Goal: Check status: Check status

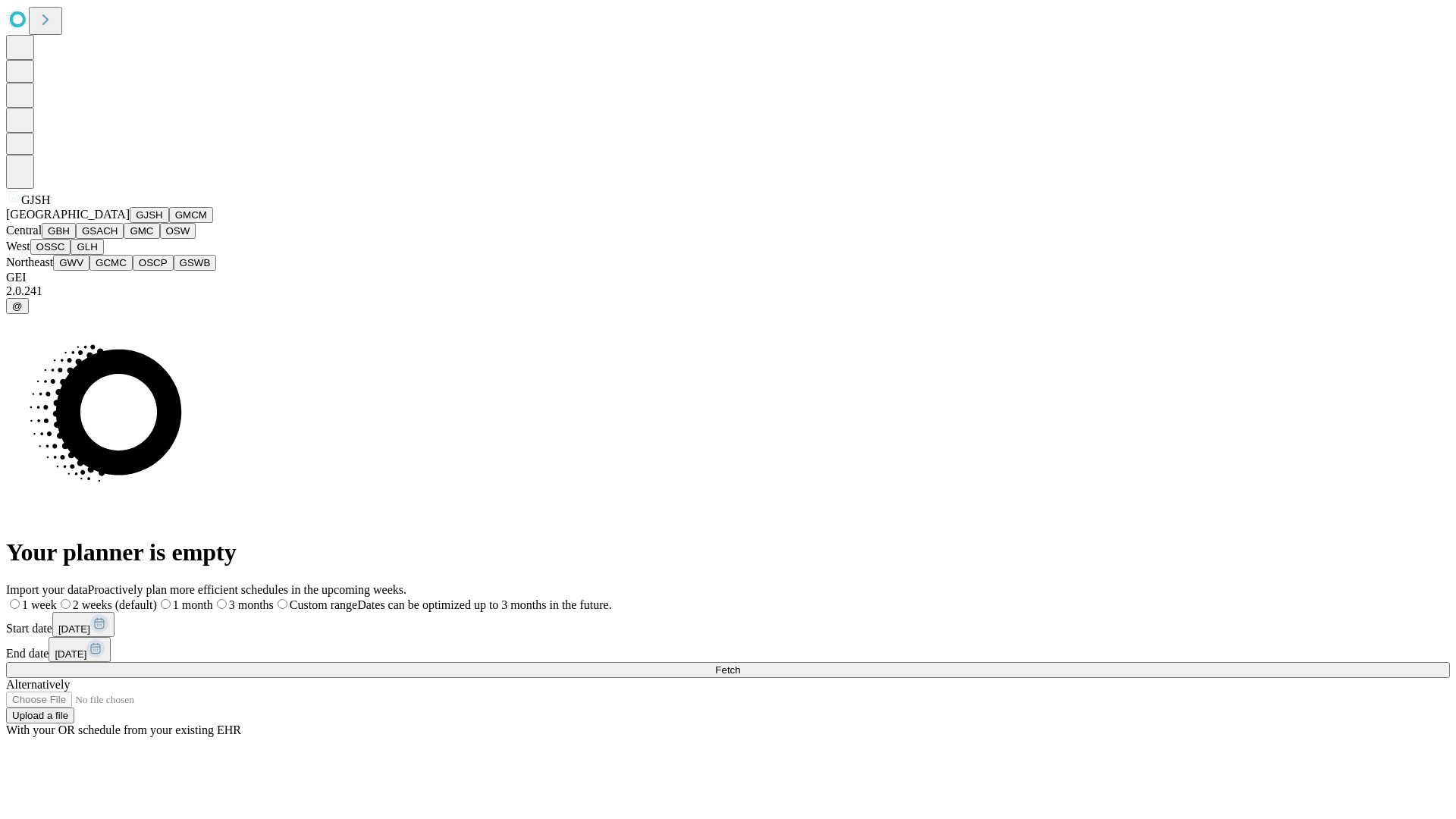
click at [129, 222] on button "GJSH" at bounding box center [149, 215] width 39 height 16
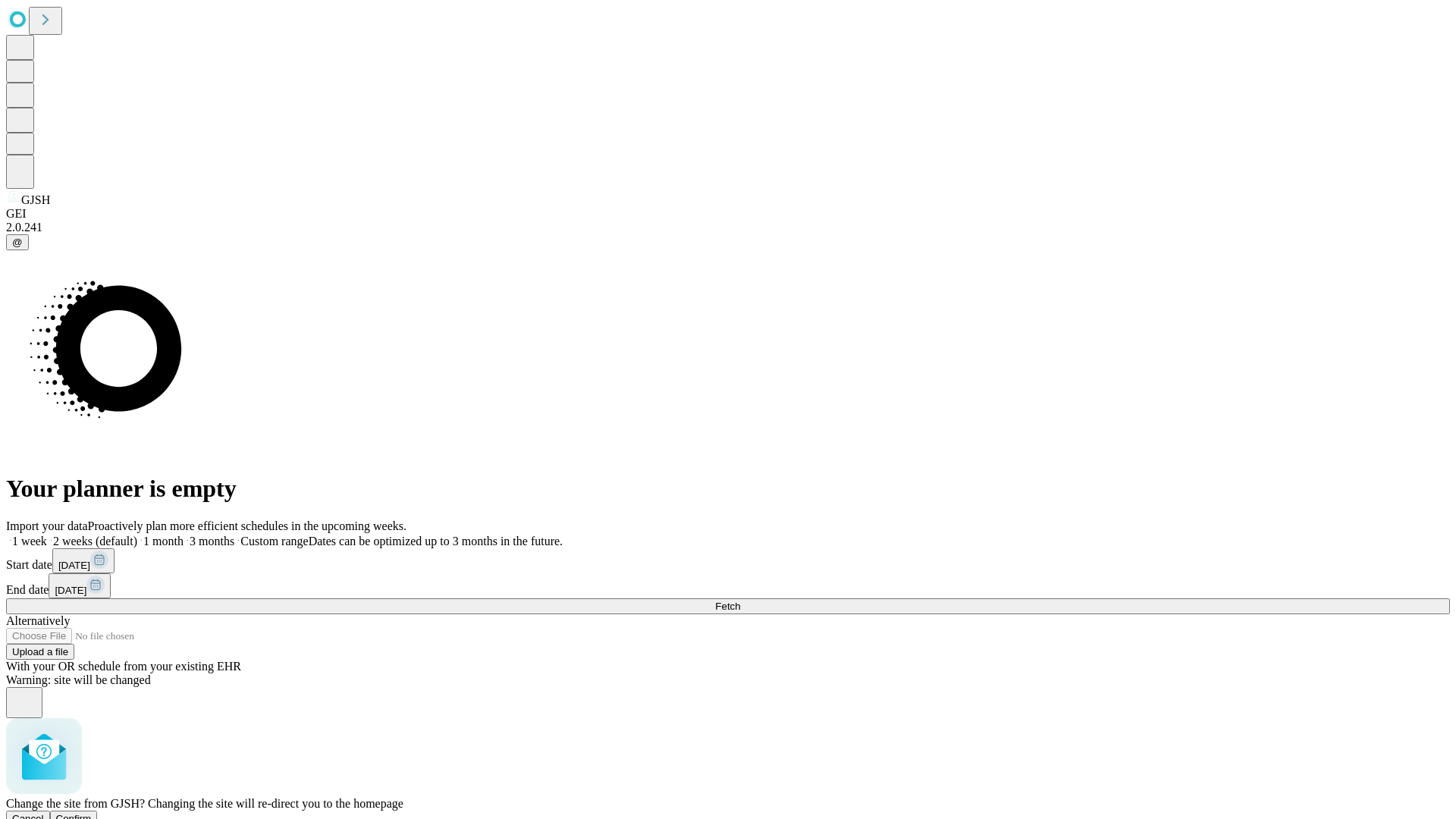
click at [92, 813] on span "Confirm" at bounding box center [74, 819] width 35 height 12
click at [183, 534] on label "1 month" at bounding box center [160, 540] width 46 height 12
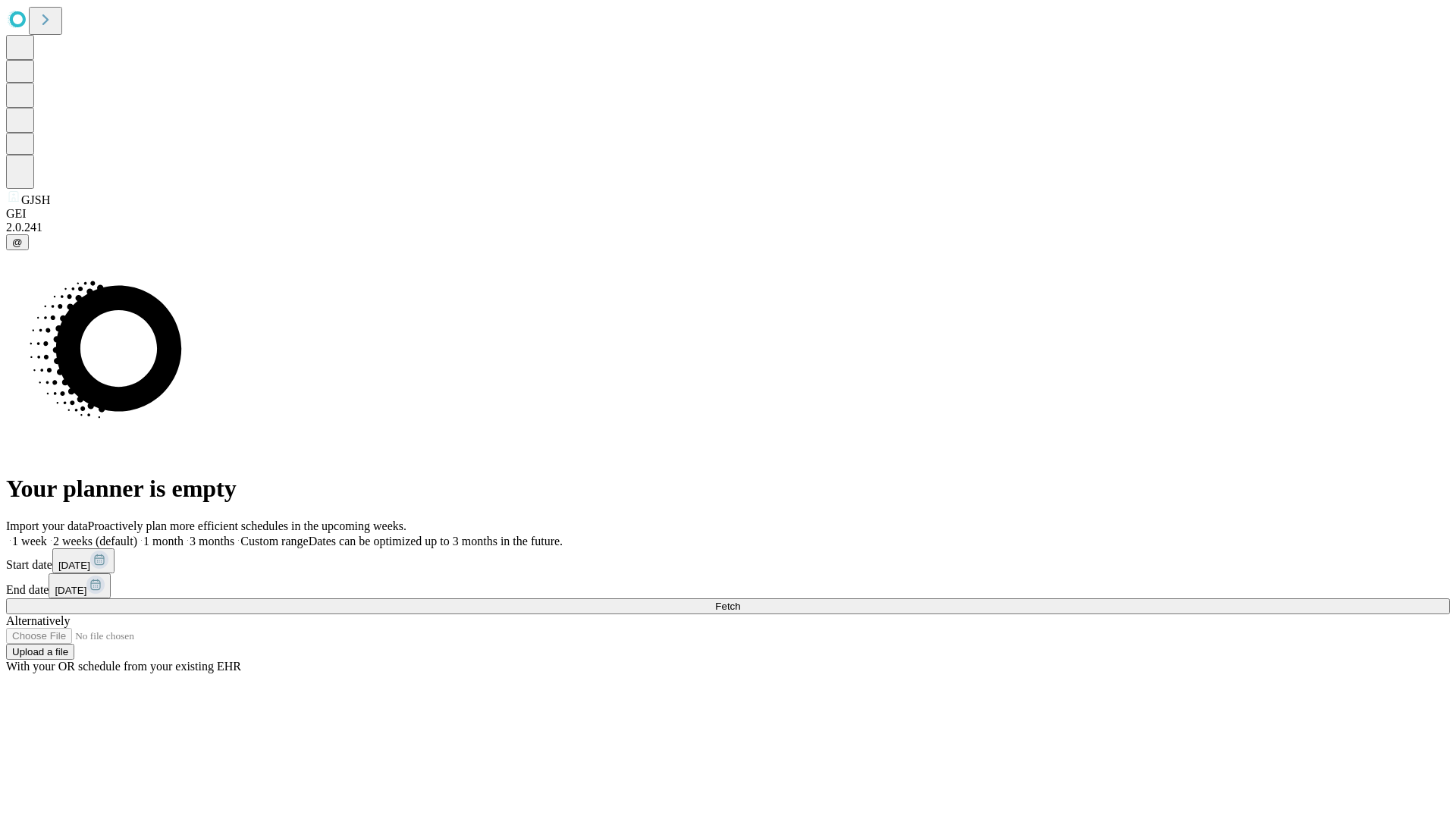
click at [740, 600] on span "Fetch" at bounding box center [728, 606] width 25 height 12
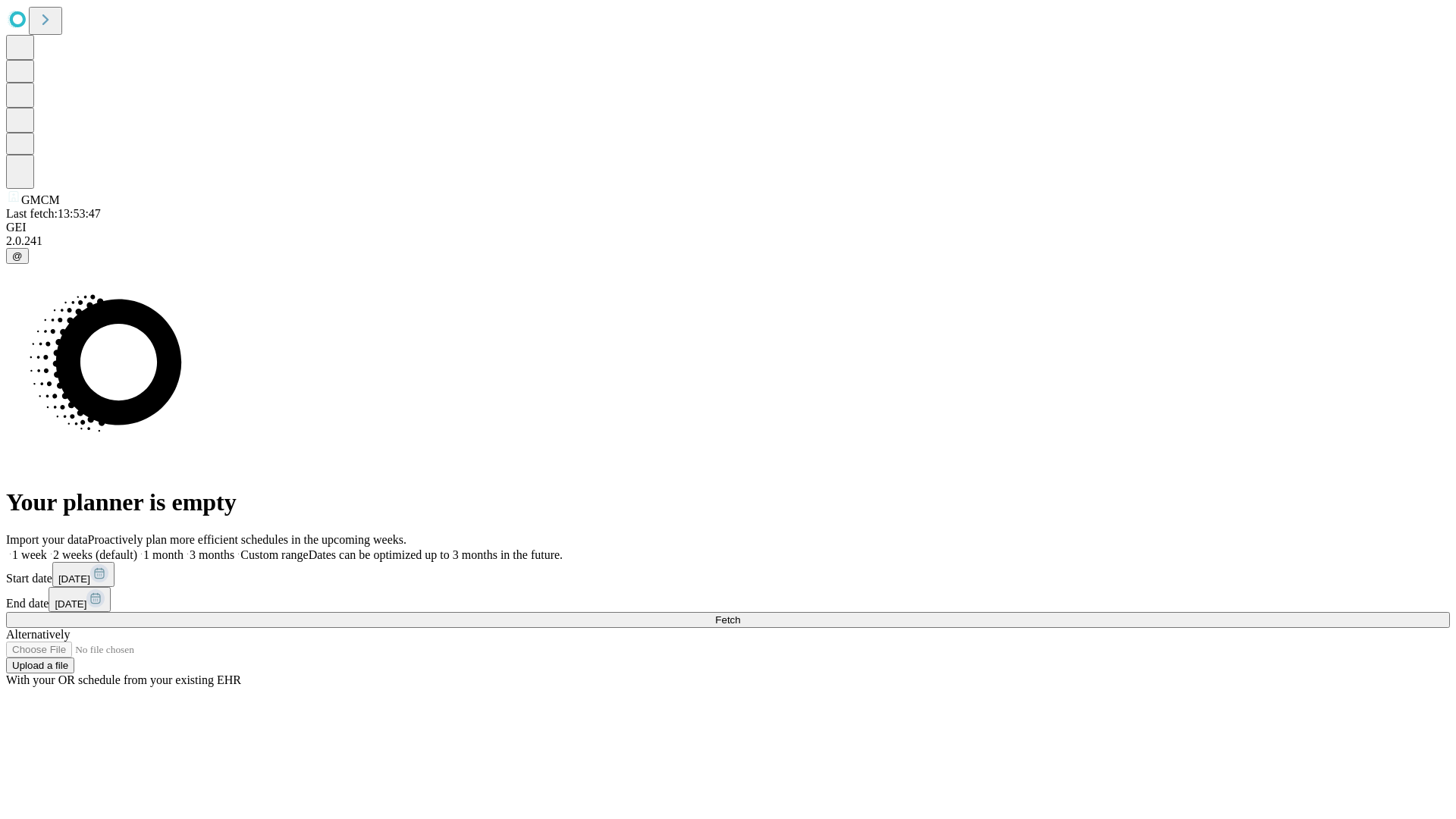
click at [183, 549] on label "1 month" at bounding box center [160, 554] width 46 height 12
click at [740, 614] on span "Fetch" at bounding box center [728, 620] width 25 height 12
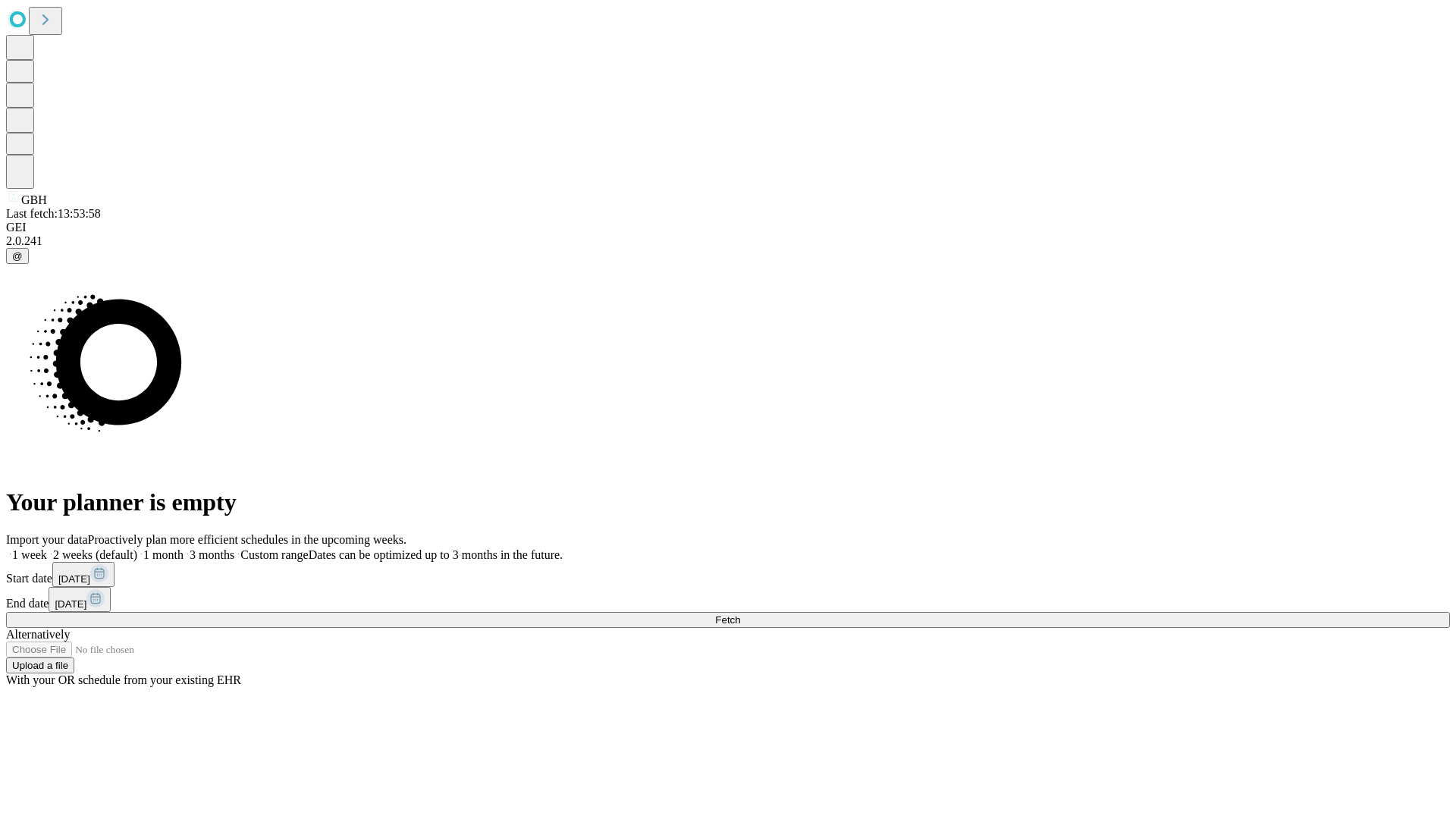
click at [183, 549] on label "1 month" at bounding box center [160, 554] width 46 height 12
click at [740, 614] on span "Fetch" at bounding box center [728, 620] width 25 height 12
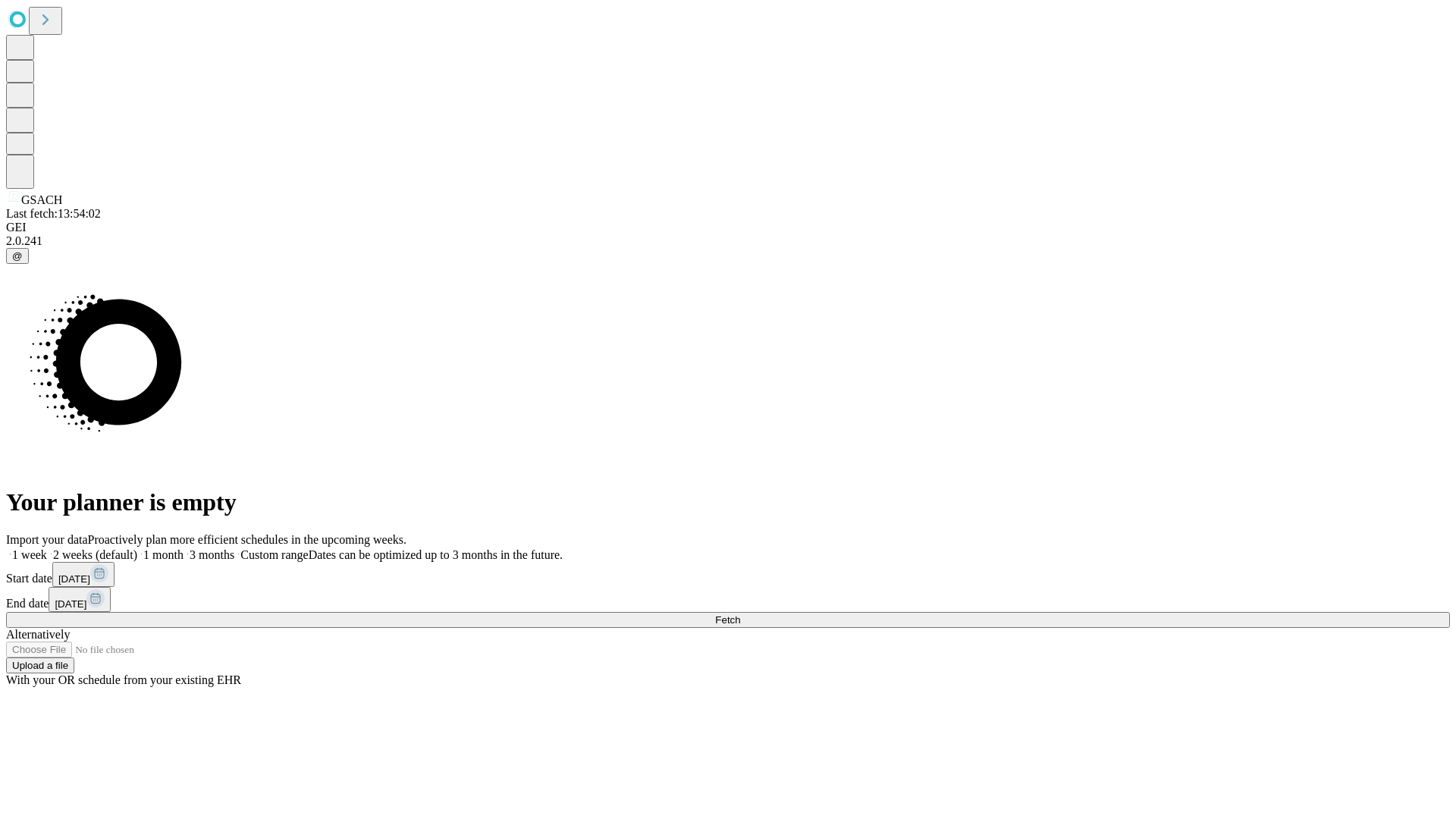
click at [183, 549] on label "1 month" at bounding box center [160, 554] width 46 height 12
click at [740, 614] on span "Fetch" at bounding box center [728, 620] width 25 height 12
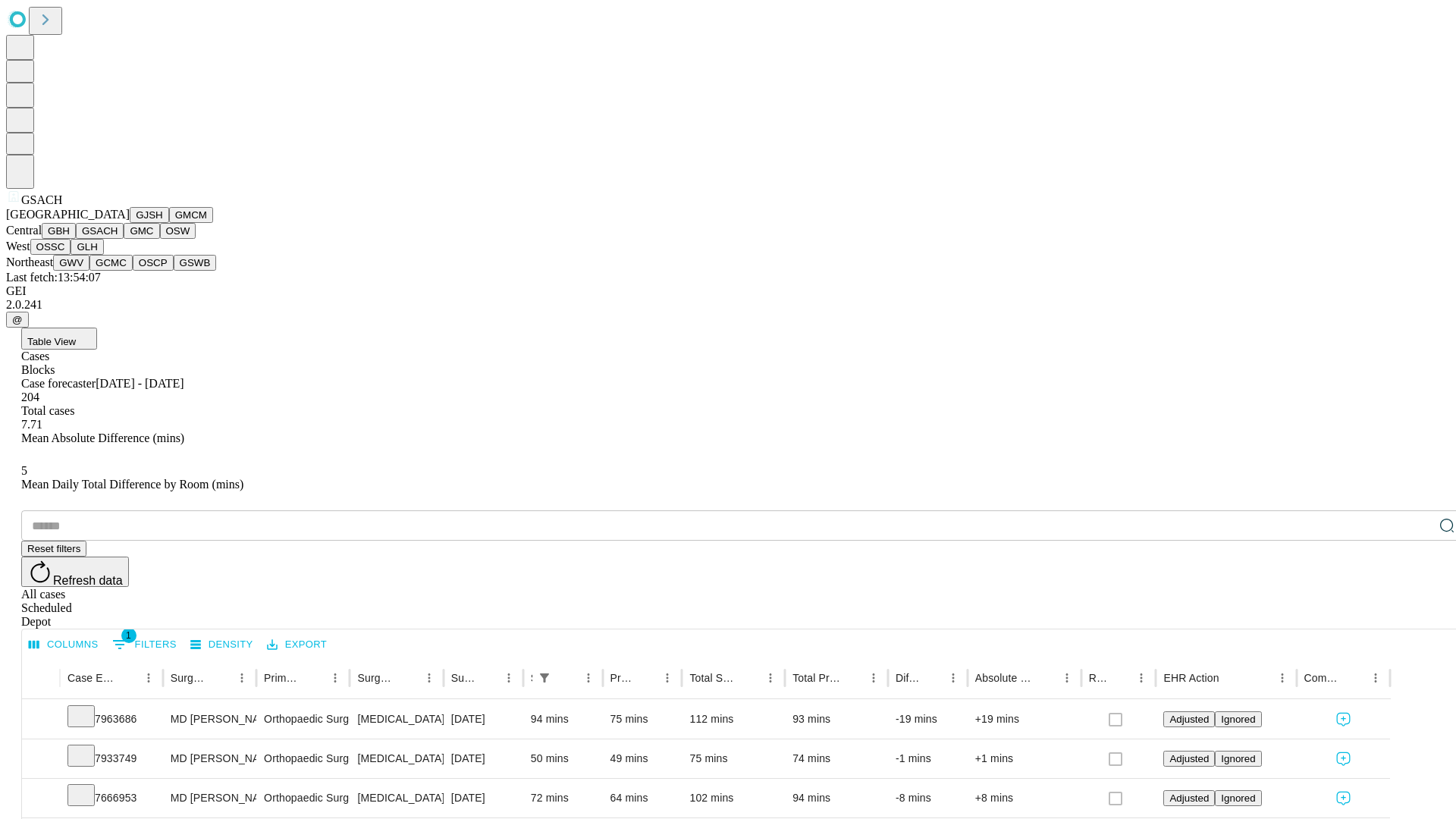
click at [124, 239] on button "GMC" at bounding box center [141, 230] width 35 height 16
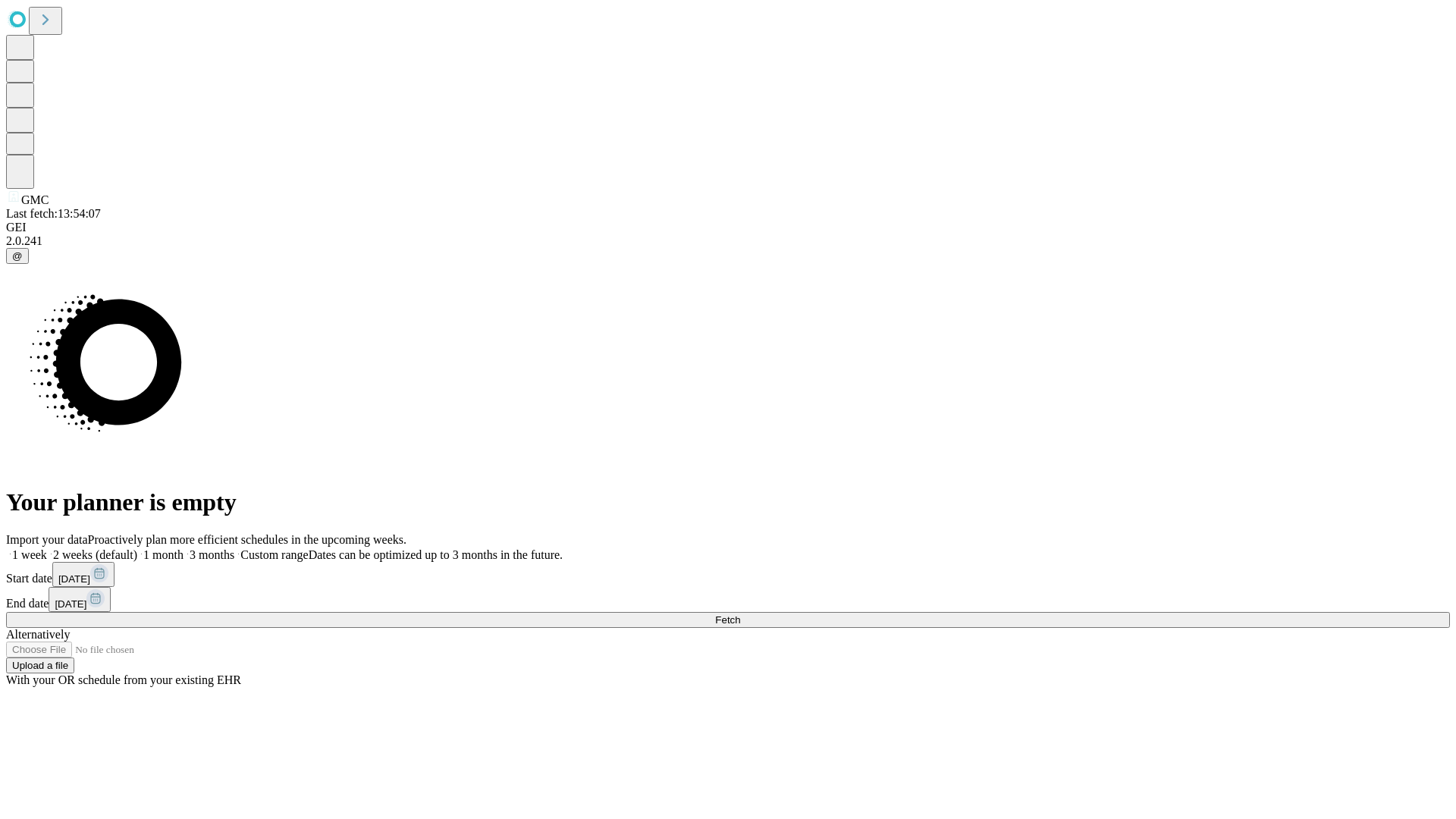
click at [183, 549] on label "1 month" at bounding box center [160, 554] width 46 height 12
click at [740, 614] on span "Fetch" at bounding box center [728, 620] width 25 height 12
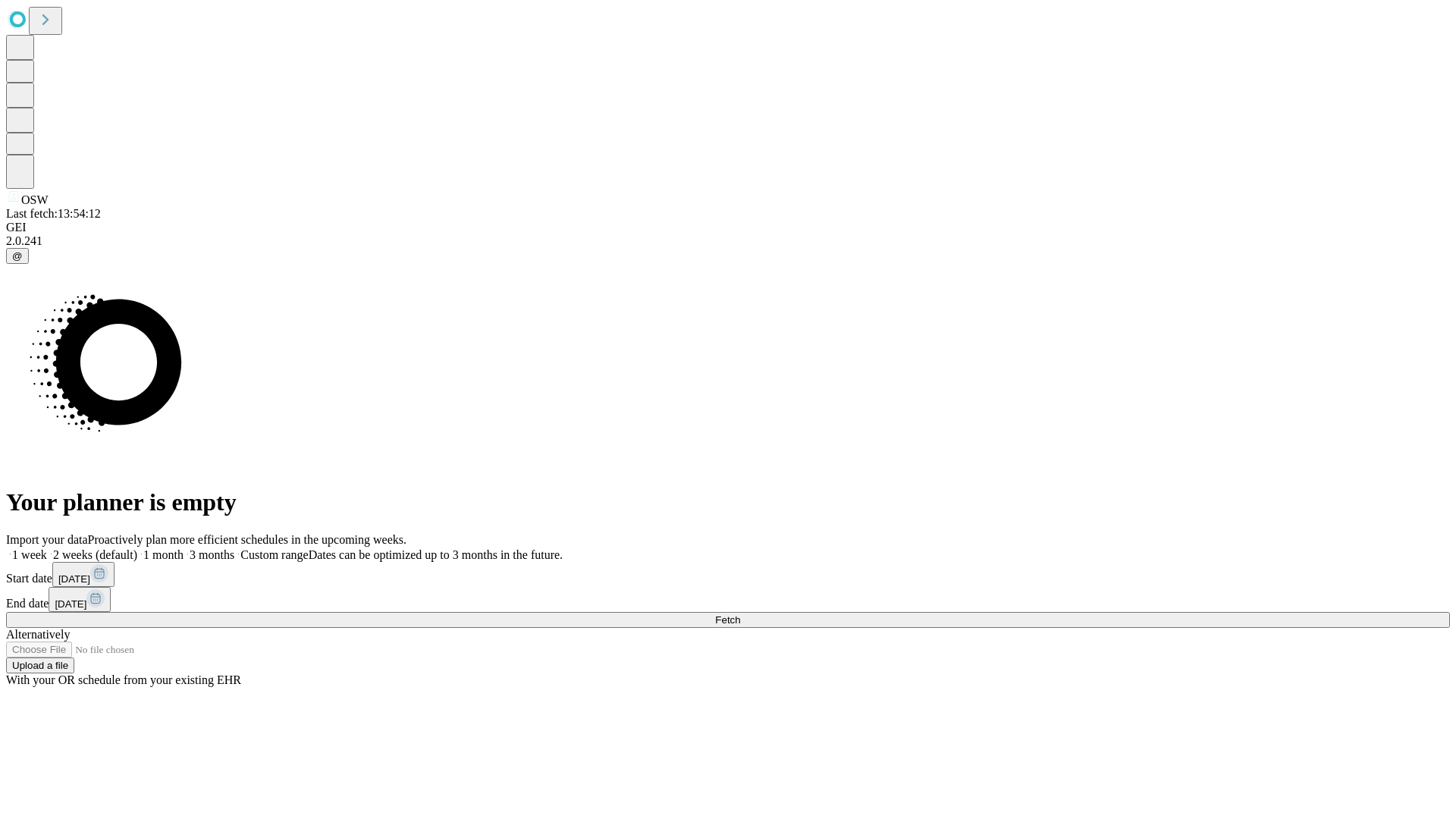
click at [183, 549] on label "1 month" at bounding box center [160, 554] width 46 height 12
click at [740, 614] on span "Fetch" at bounding box center [728, 620] width 25 height 12
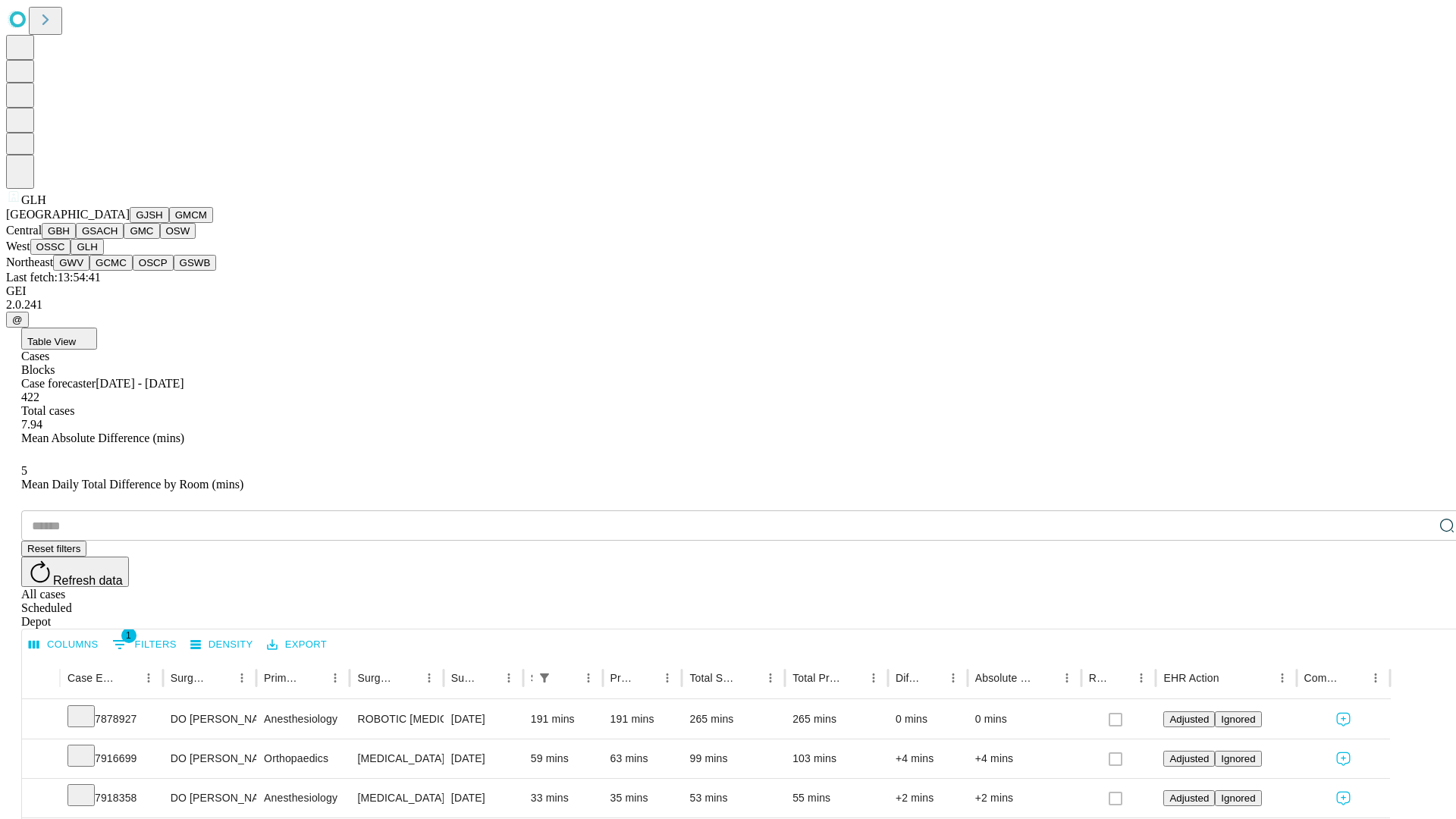
click at [89, 270] on button "GWV" at bounding box center [71, 263] width 36 height 16
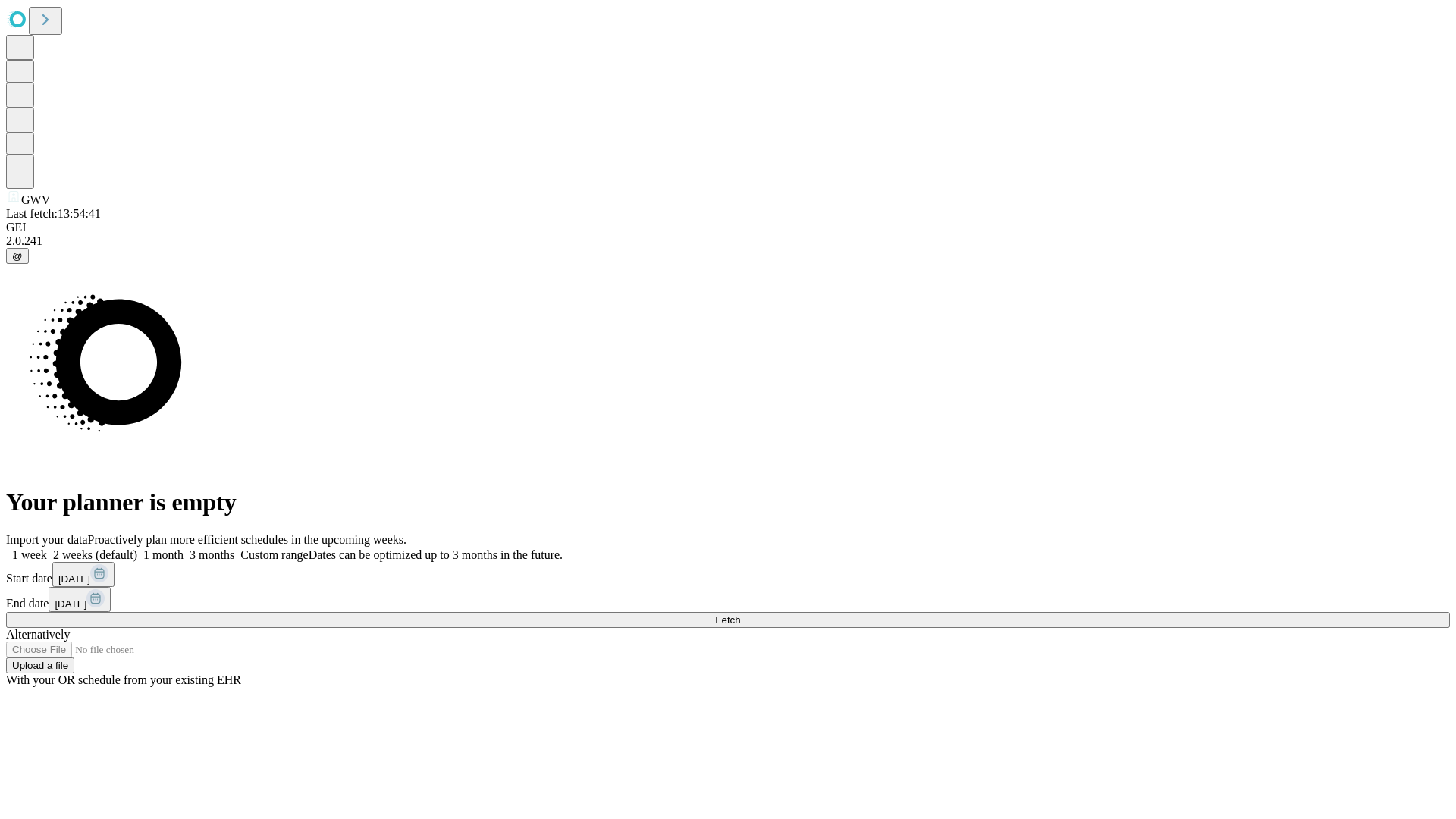
click at [183, 549] on label "1 month" at bounding box center [160, 554] width 46 height 12
click at [740, 614] on span "Fetch" at bounding box center [728, 620] width 25 height 12
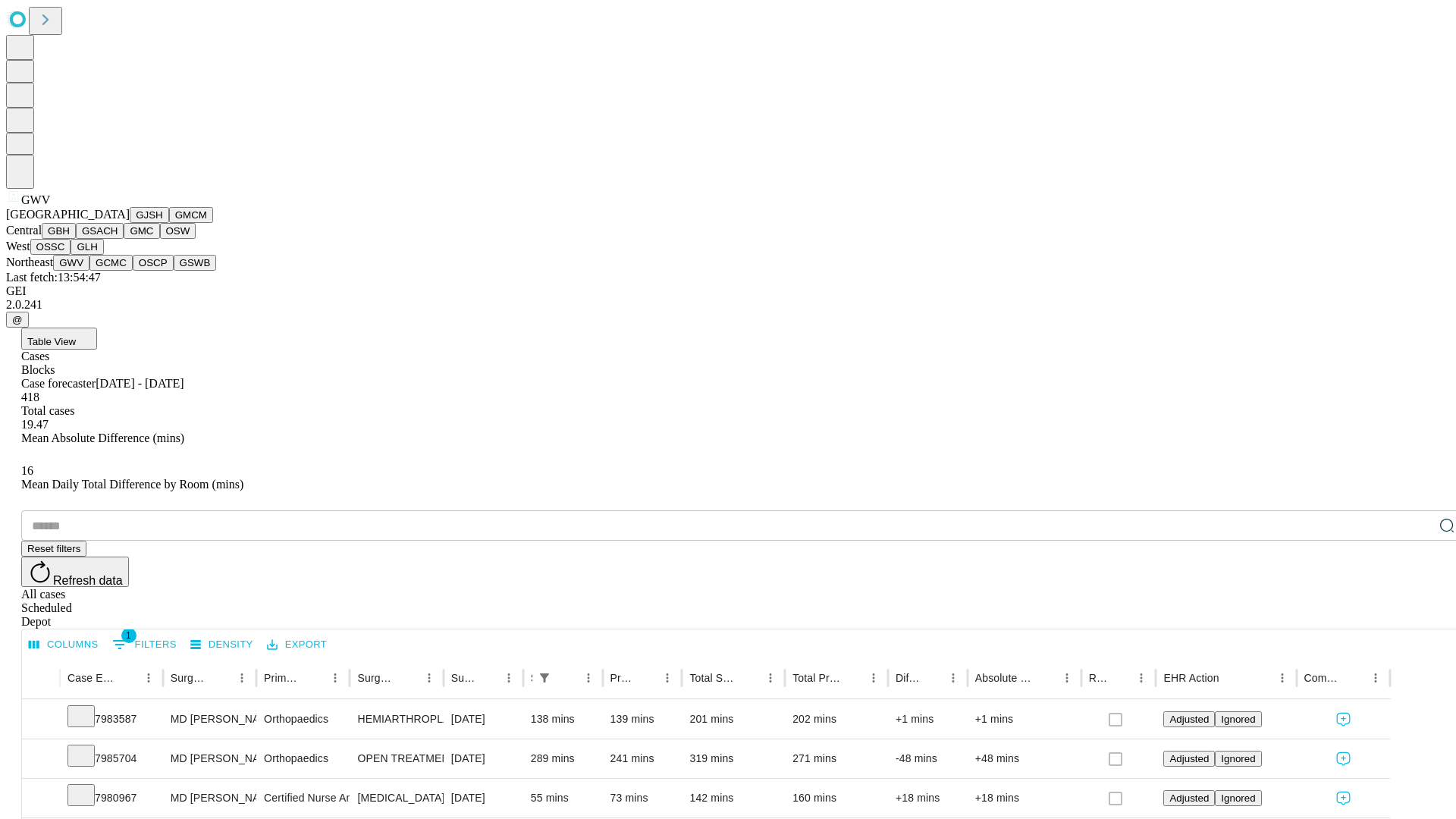
click at [118, 270] on button "GCMC" at bounding box center [110, 263] width 43 height 16
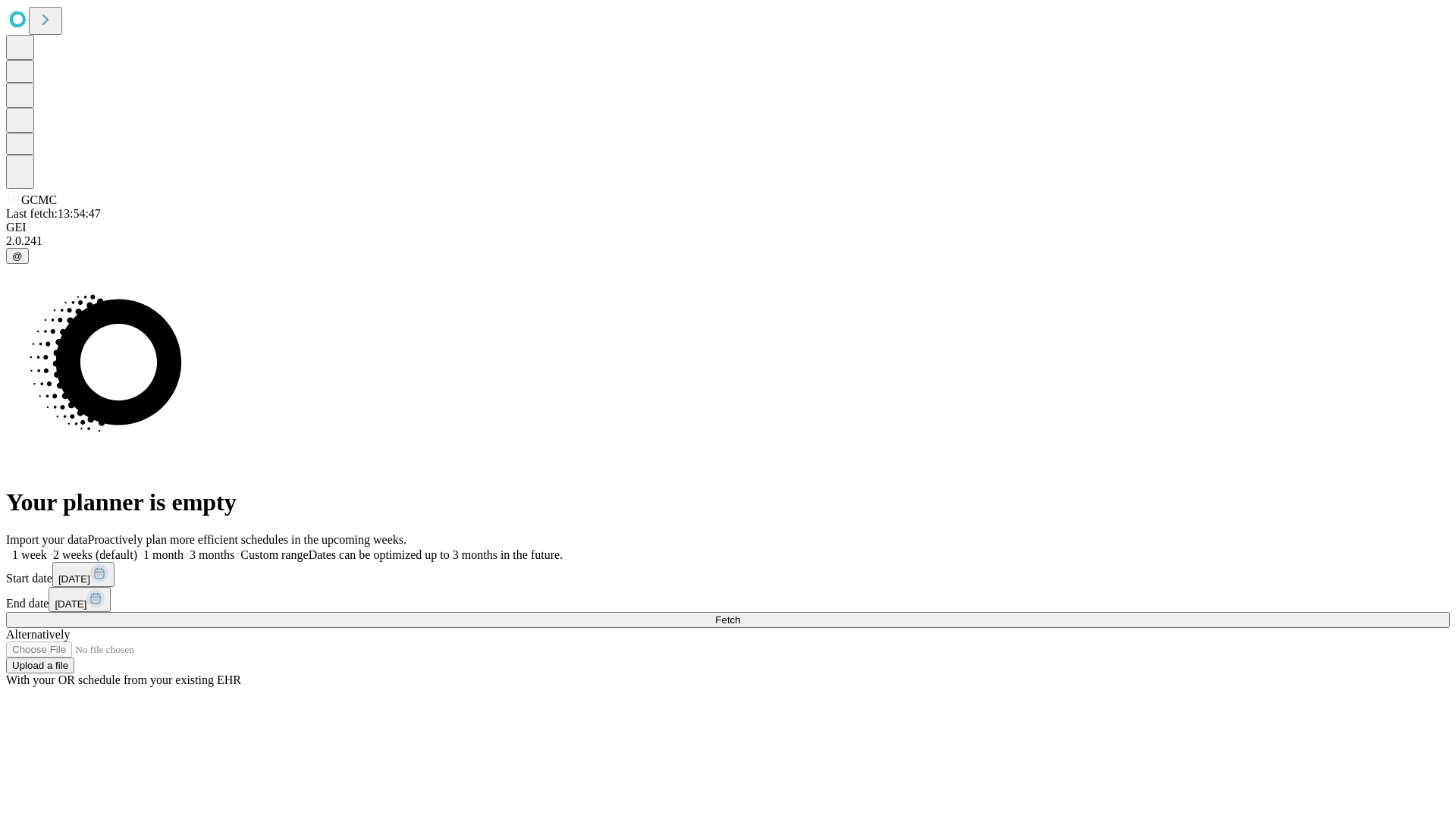
click at [183, 549] on label "1 month" at bounding box center [160, 554] width 46 height 12
click at [740, 614] on span "Fetch" at bounding box center [728, 620] width 25 height 12
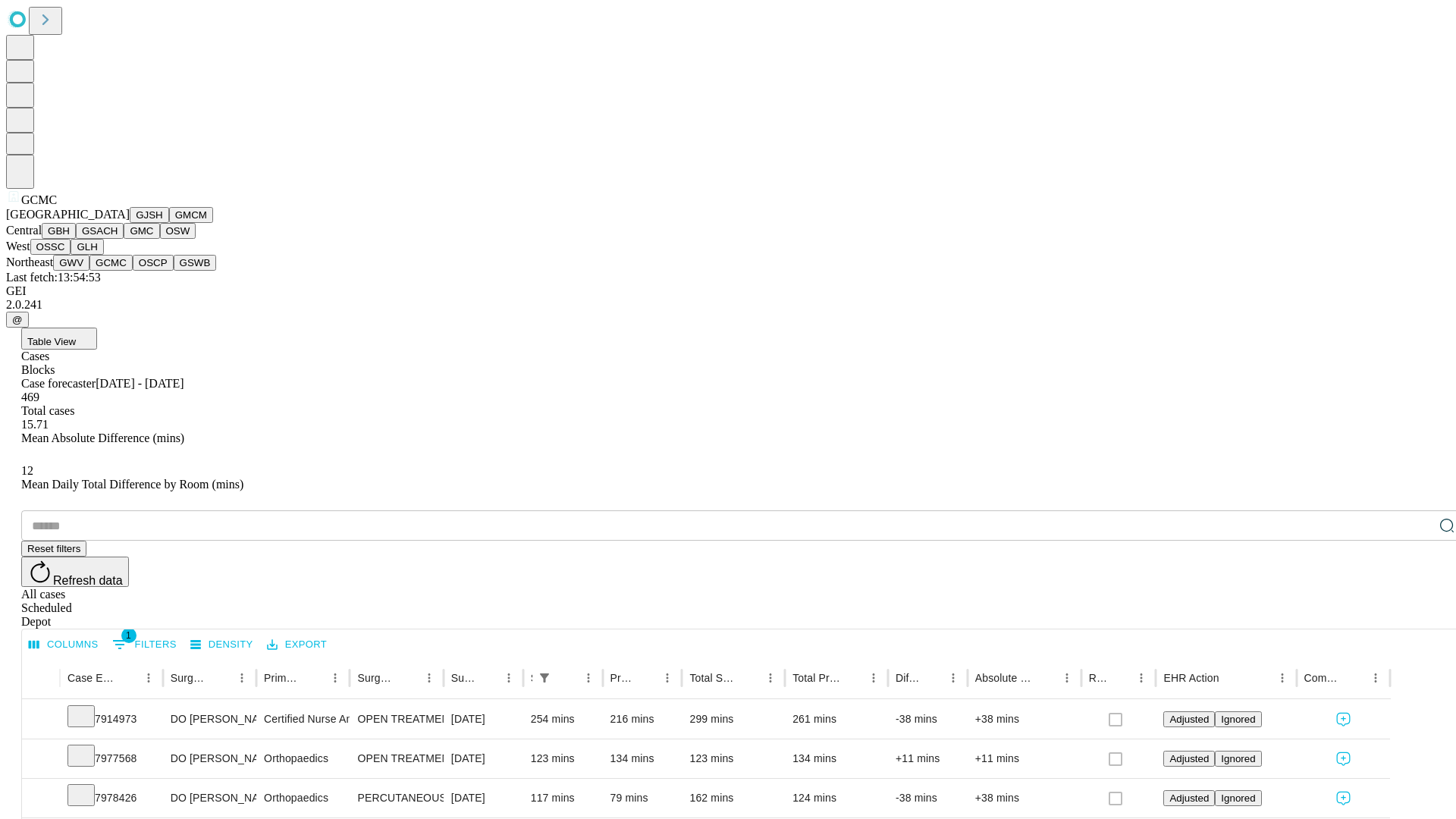
click at [132, 270] on button "OSCP" at bounding box center [153, 263] width 41 height 16
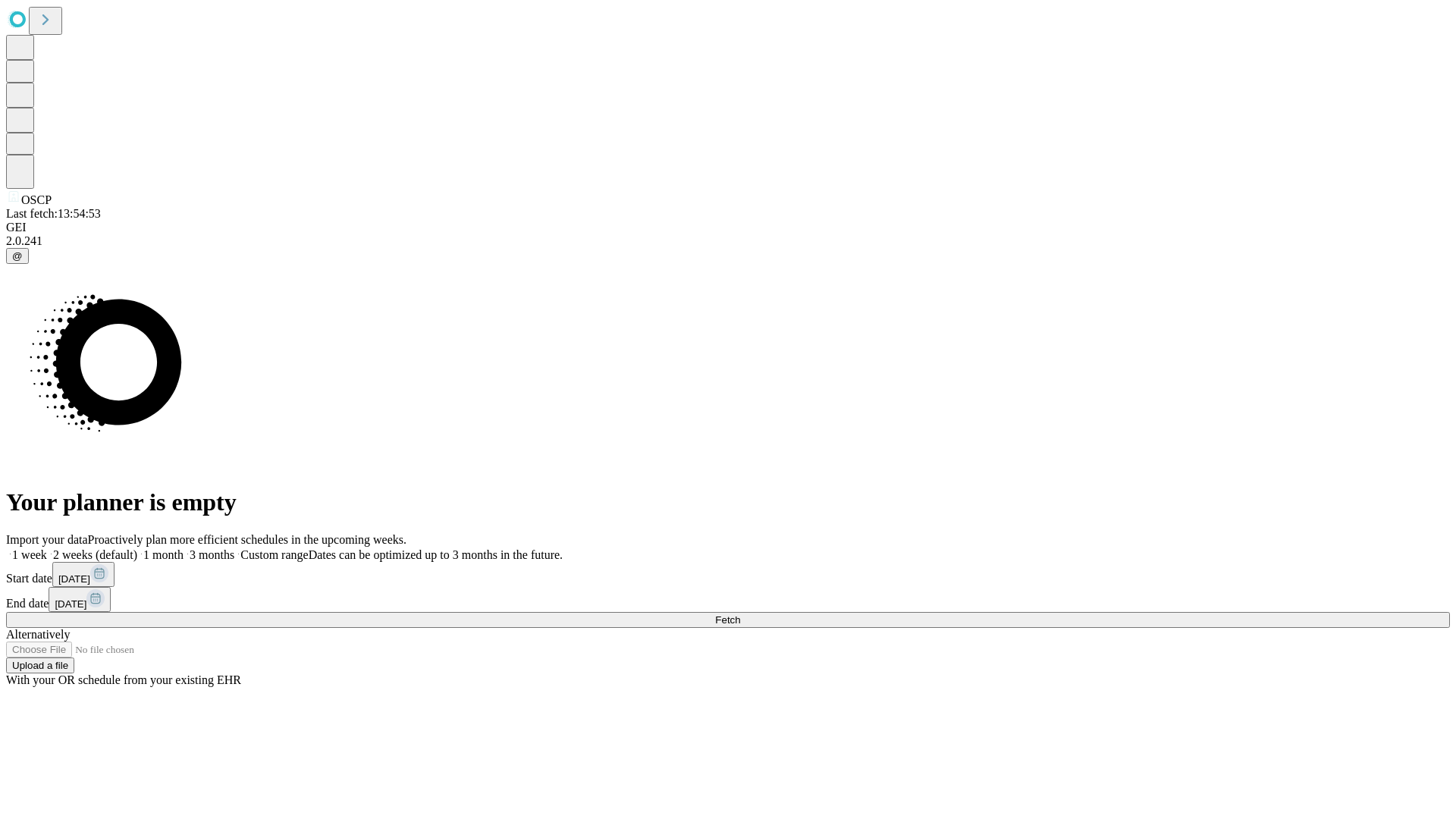
click at [183, 549] on label "1 month" at bounding box center [160, 554] width 46 height 12
click at [740, 614] on span "Fetch" at bounding box center [728, 620] width 25 height 12
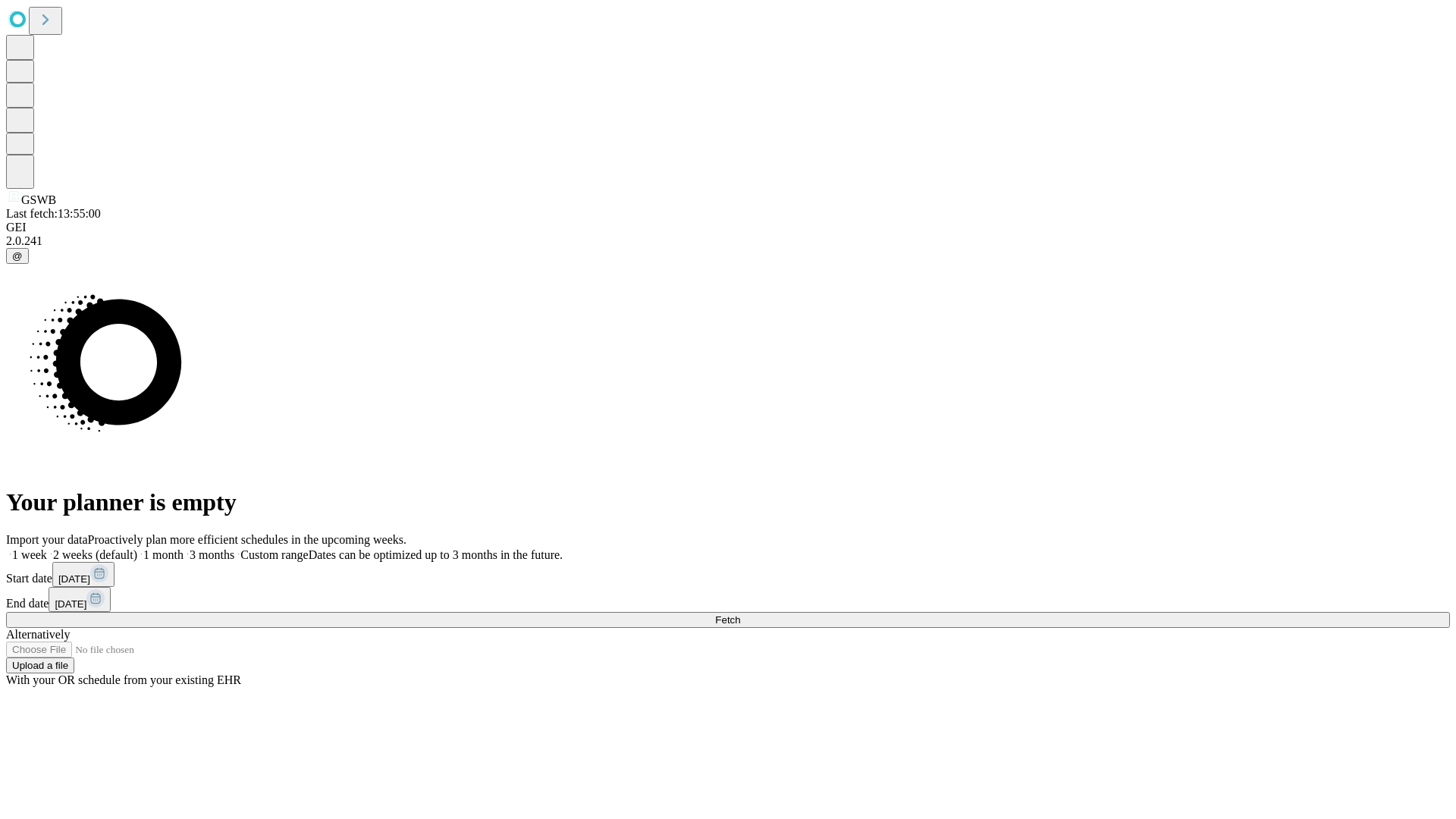
click at [740, 614] on span "Fetch" at bounding box center [728, 620] width 25 height 12
